Goal: Share content: Share content

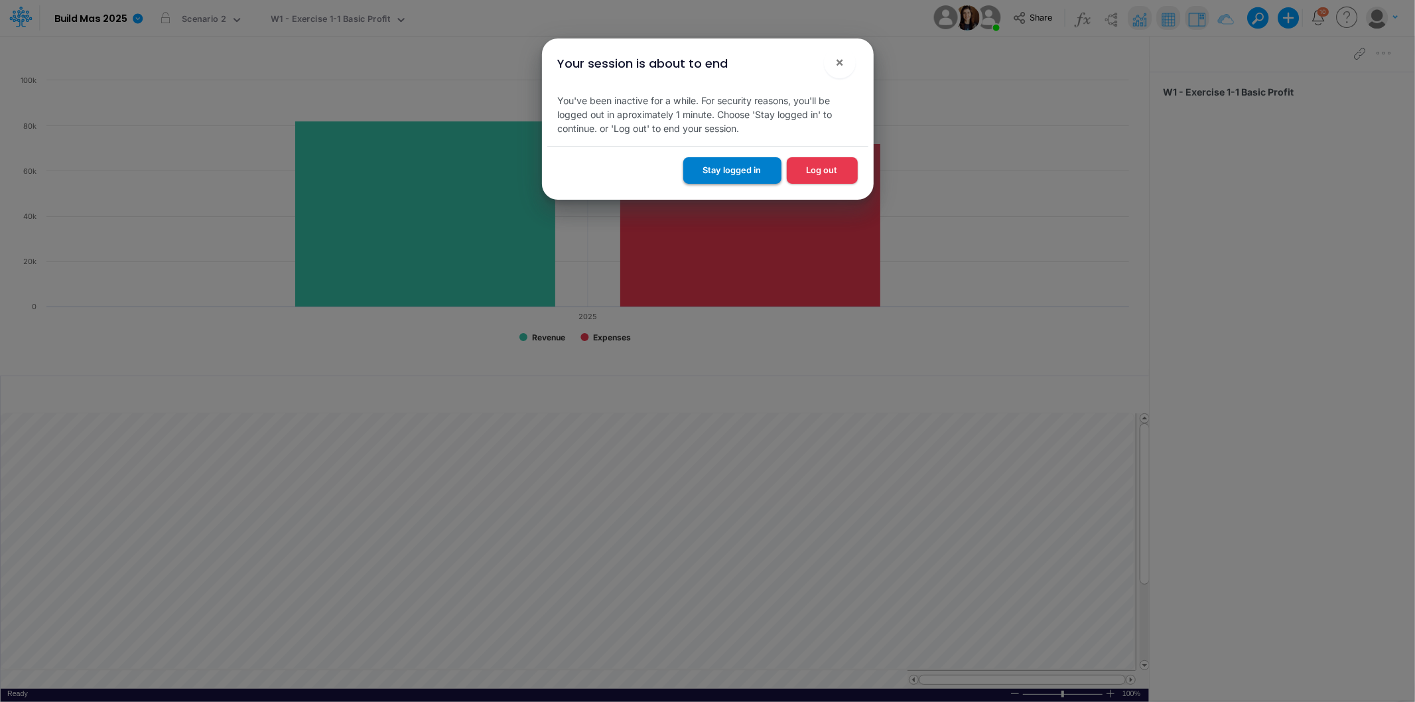
click at [724, 171] on button "Stay logged in" at bounding box center [732, 170] width 98 height 26
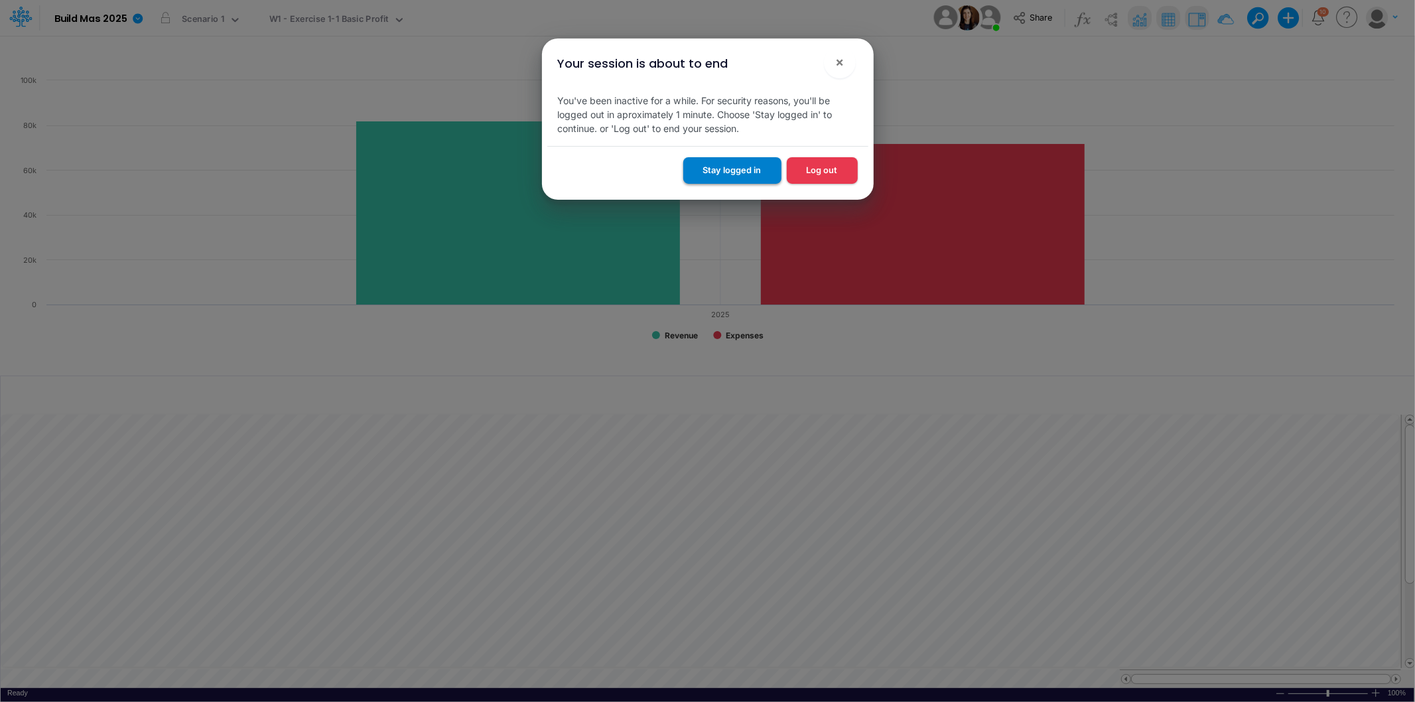
click at [757, 176] on button "Stay logged in" at bounding box center [732, 170] width 98 height 26
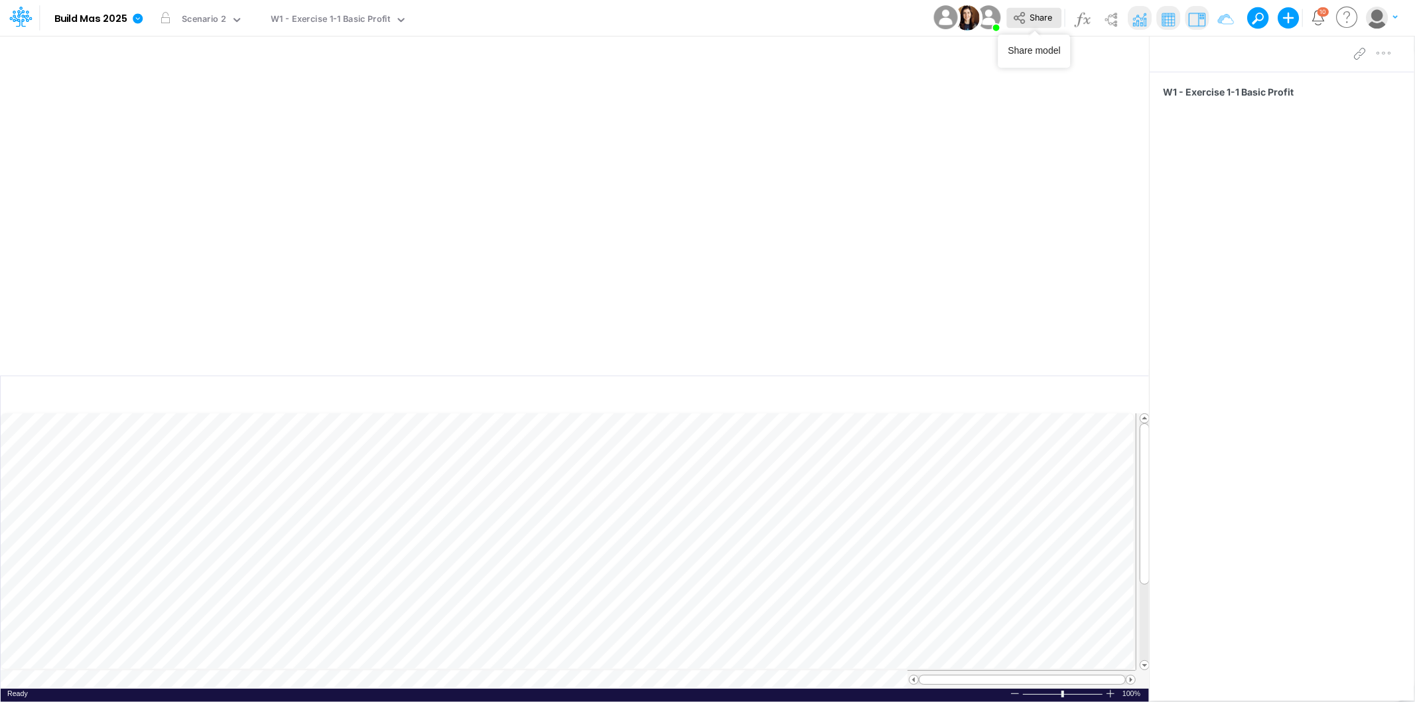
click at [1030, 23] on button "Share" at bounding box center [1033, 18] width 55 height 21
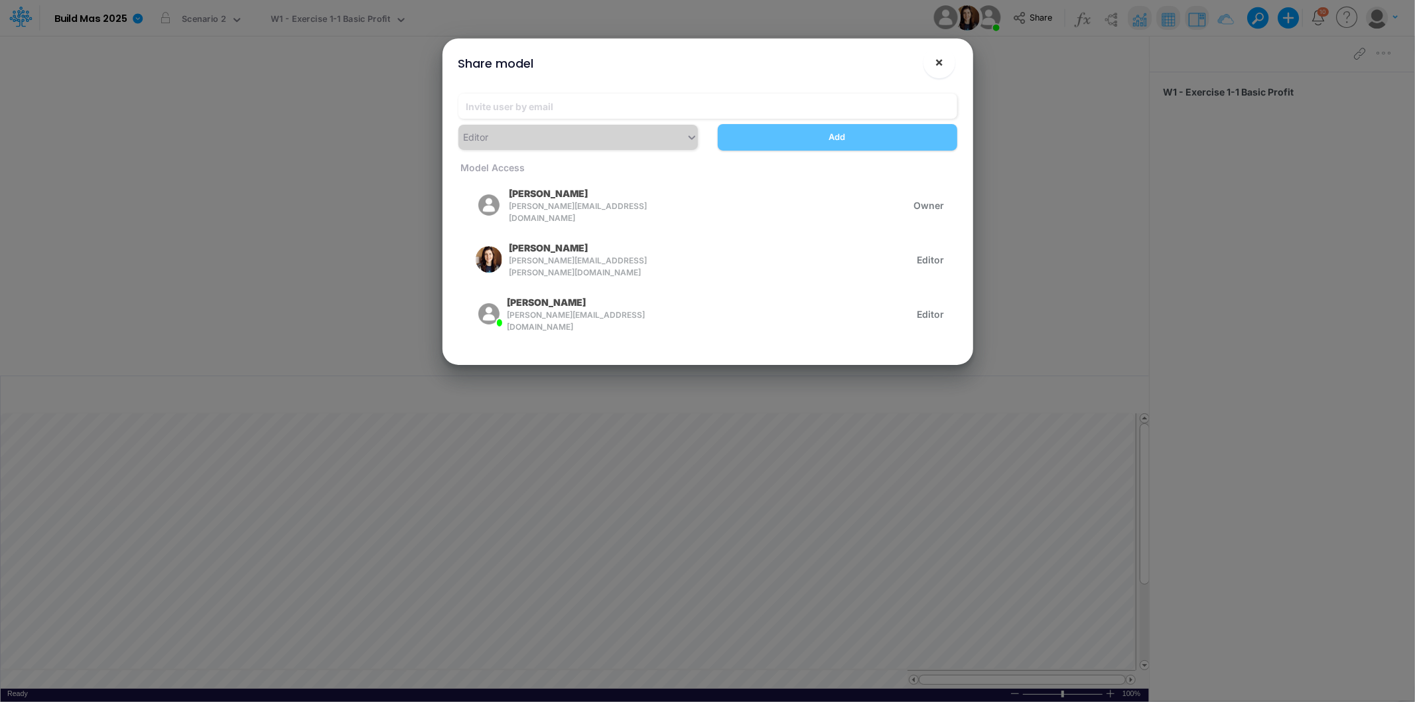
click at [939, 66] on span "×" at bounding box center [939, 62] width 9 height 16
